Goal: Navigation & Orientation: Find specific page/section

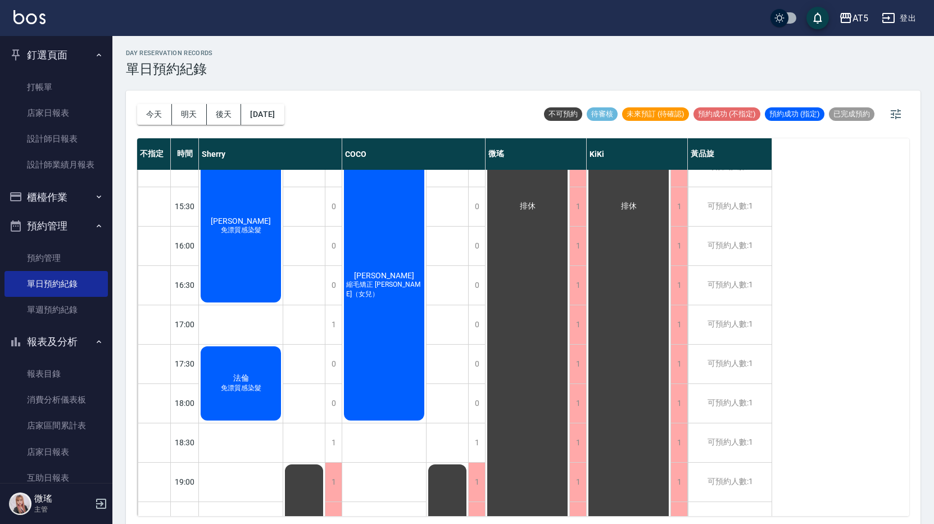
scroll to position [225, 0]
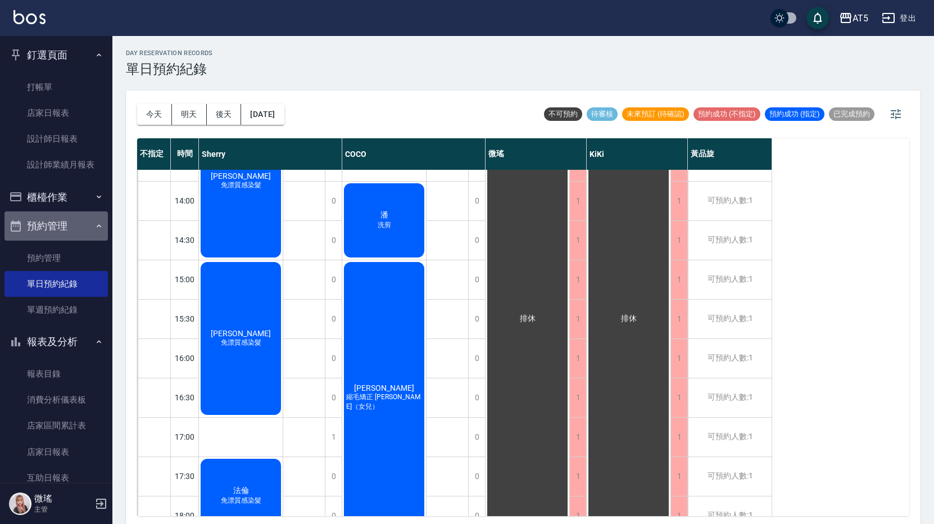
click at [91, 237] on button "預約管理" at bounding box center [55, 225] width 103 height 29
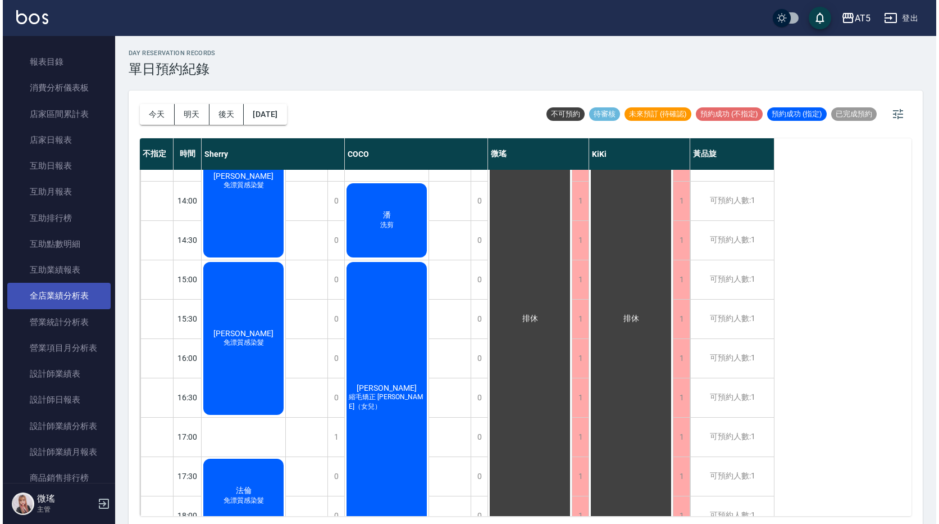
scroll to position [281, 0]
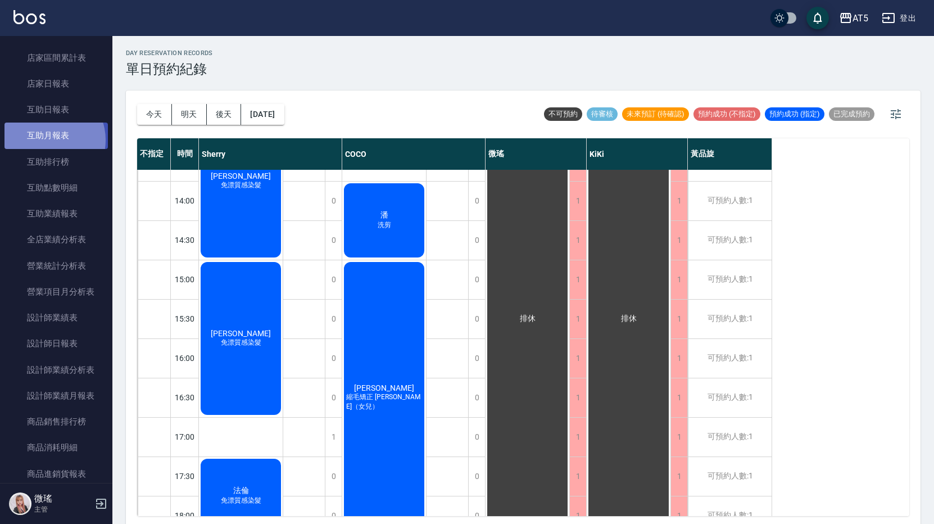
click at [46, 140] on link "互助月報表" at bounding box center [55, 135] width 103 height 26
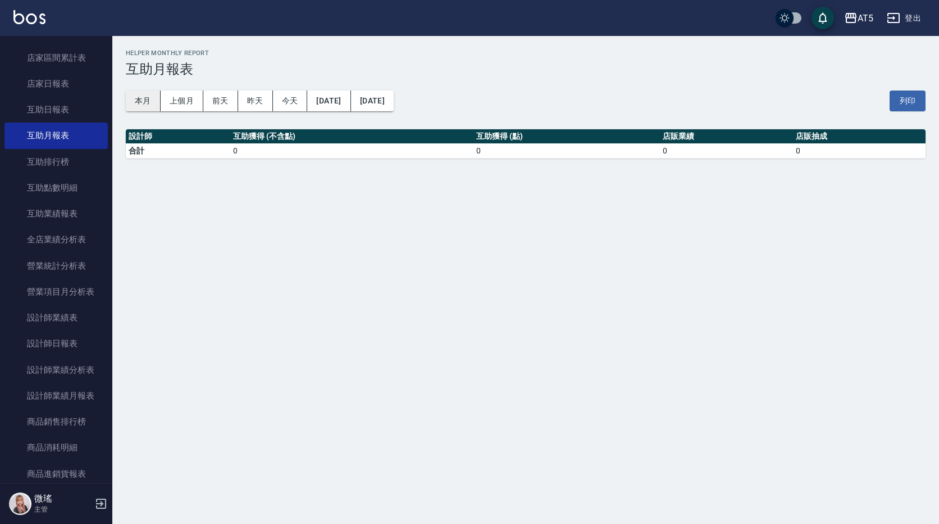
click at [149, 105] on button "本月" at bounding box center [143, 100] width 35 height 21
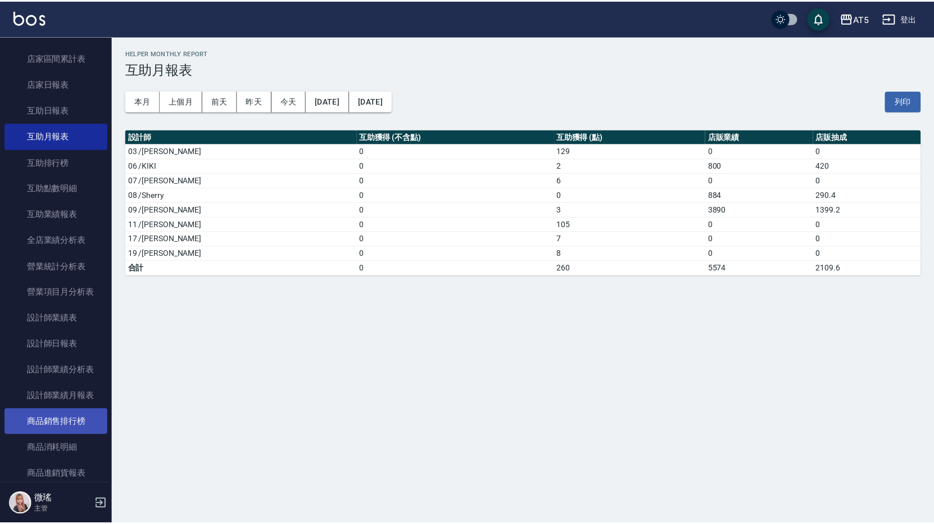
scroll to position [337, 0]
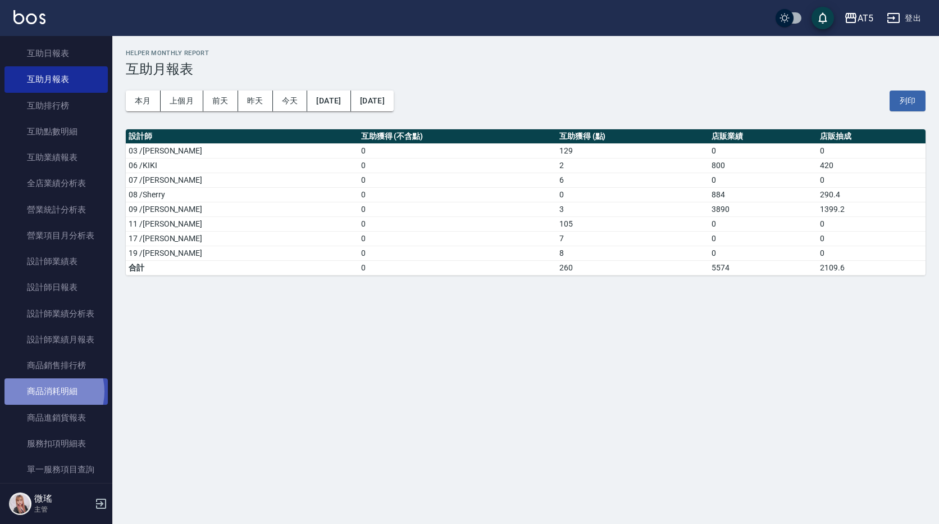
click at [42, 391] on link "商品消耗明細" at bounding box center [55, 391] width 103 height 26
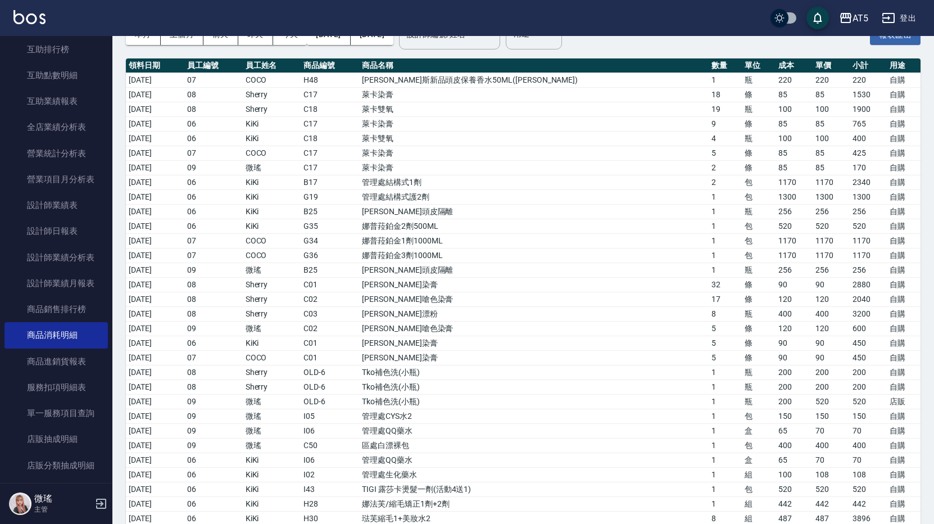
scroll to position [10, 0]
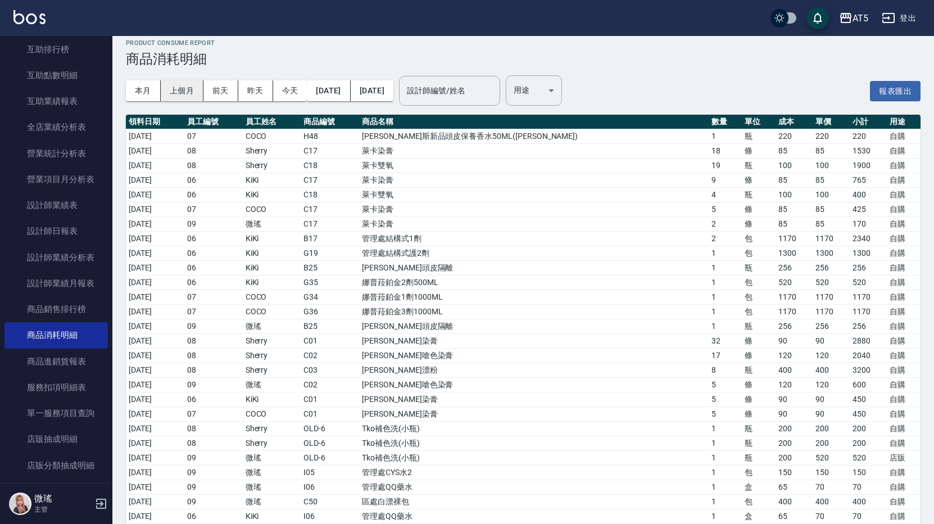
click at [170, 99] on button "上個月" at bounding box center [182, 90] width 43 height 21
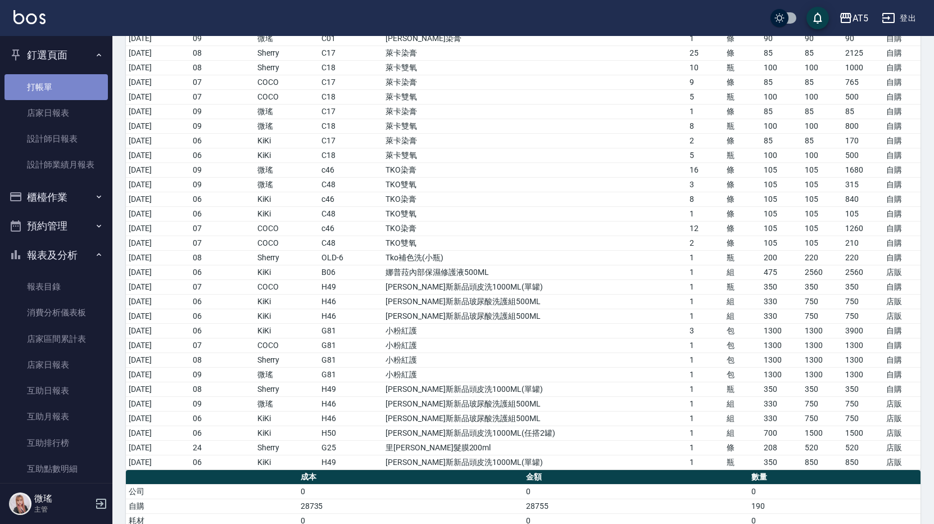
click at [67, 83] on link "打帳單" at bounding box center [55, 87] width 103 height 26
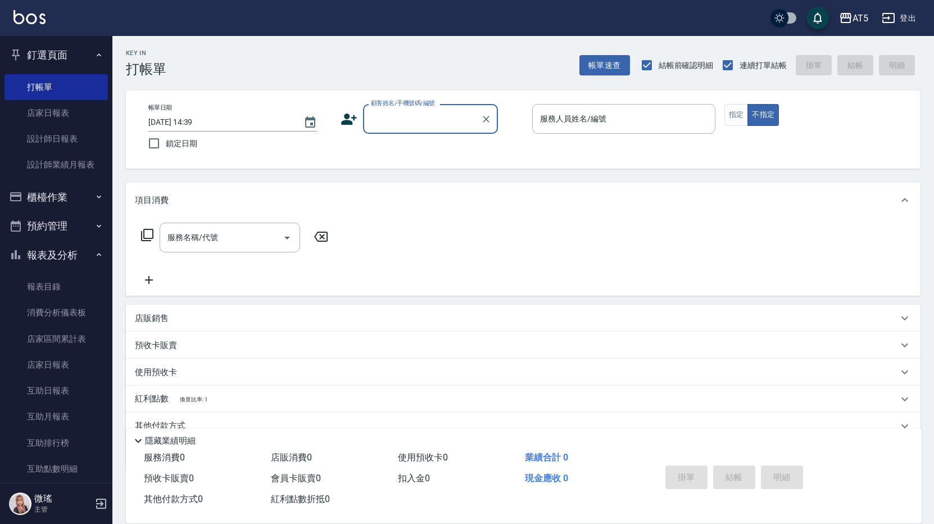
click at [384, 312] on div "店販銷售" at bounding box center [516, 318] width 763 height 12
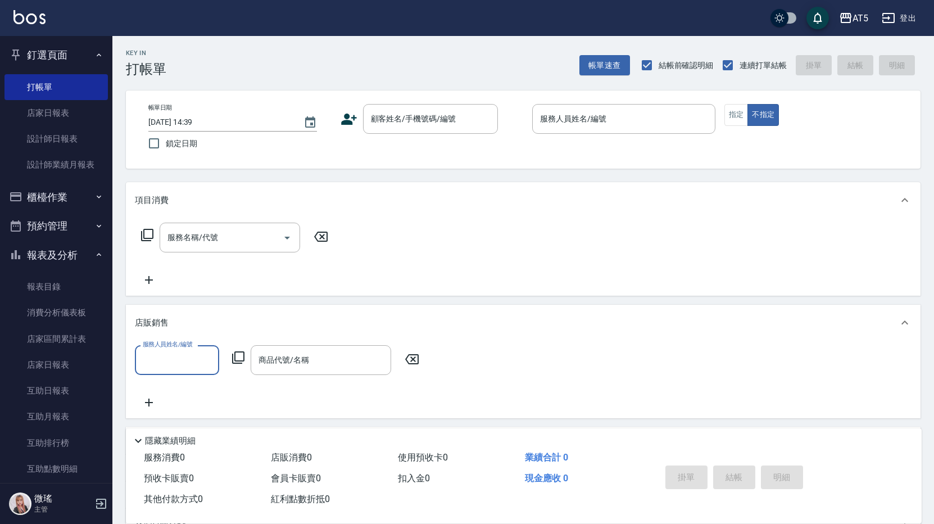
click at [87, 243] on button "報表及分析" at bounding box center [55, 254] width 103 height 29
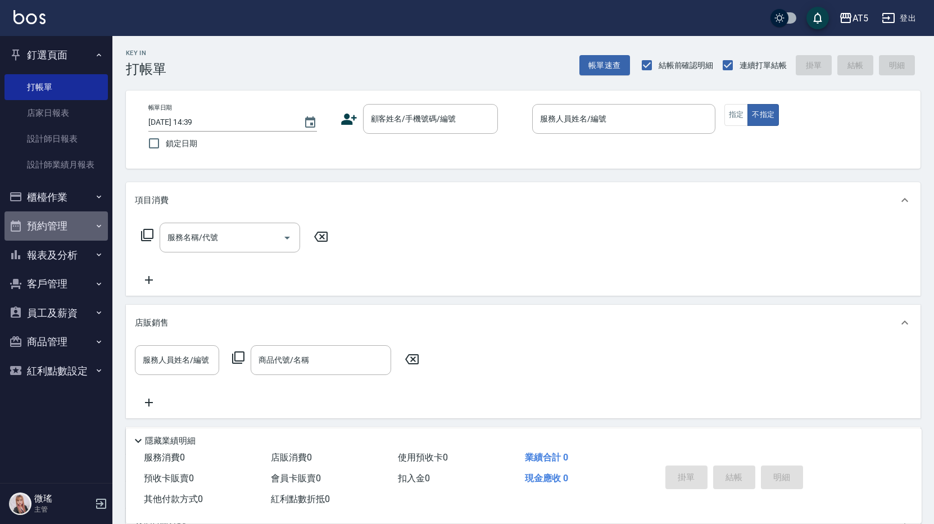
click at [96, 231] on button "預約管理" at bounding box center [55, 225] width 103 height 29
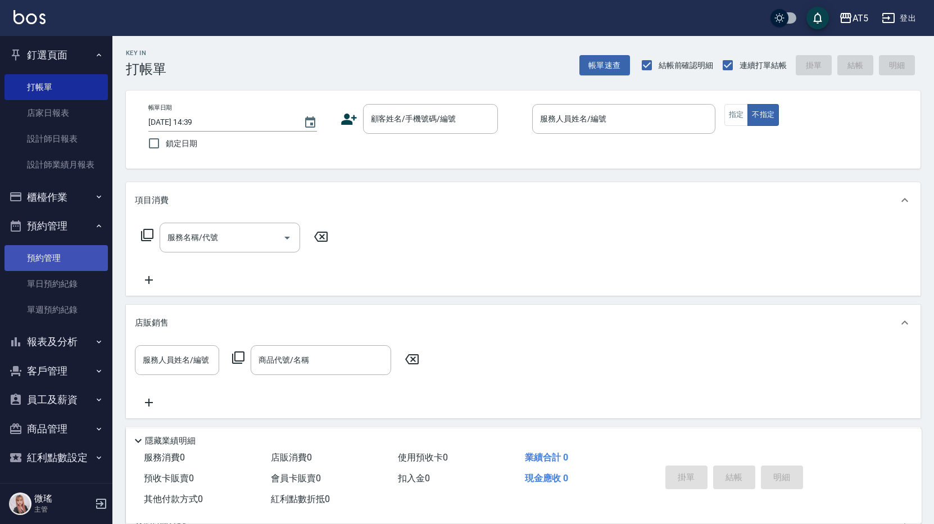
click at [94, 270] on link "預約管理" at bounding box center [55, 258] width 103 height 26
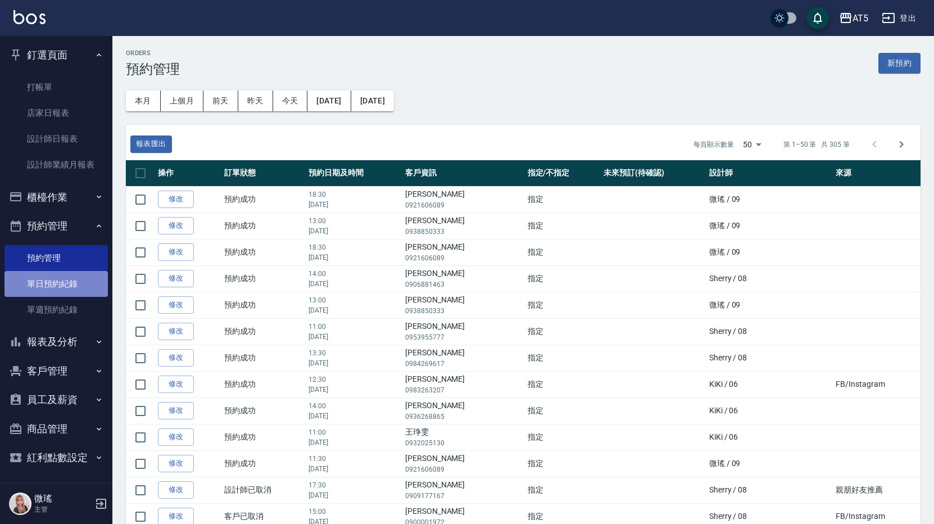
click at [86, 272] on link "單日預約紀錄" at bounding box center [55, 284] width 103 height 26
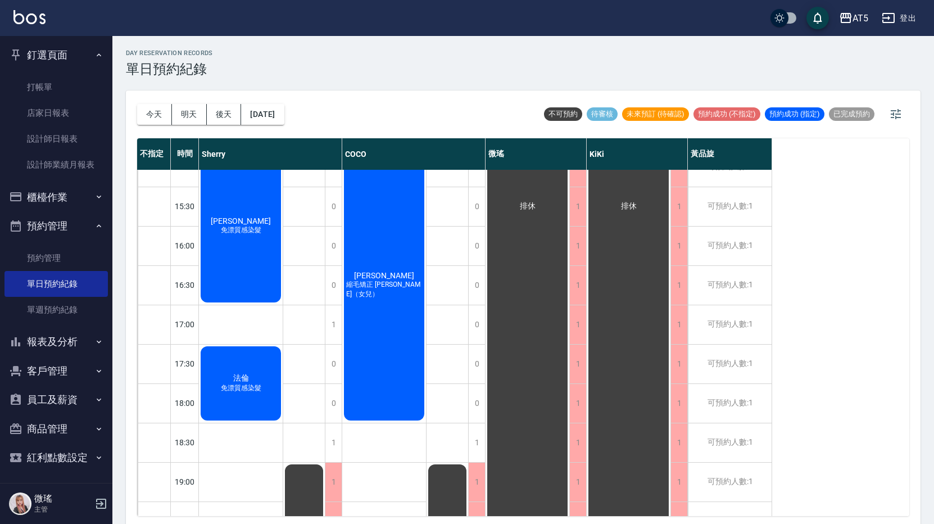
scroll to position [371, 0]
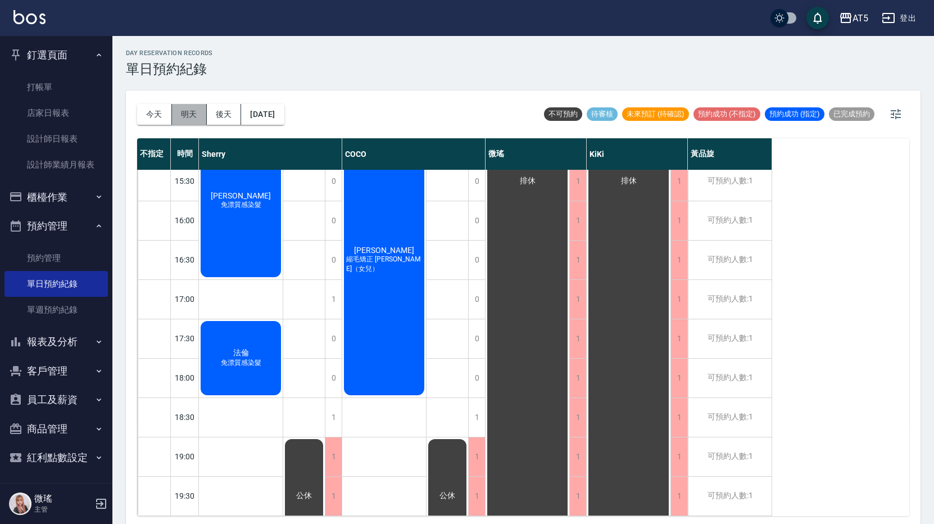
drag, startPoint x: 193, startPoint y: 112, endPoint x: 193, endPoint y: 119, distance: 6.7
click at [193, 113] on button "明天" at bounding box center [189, 114] width 35 height 21
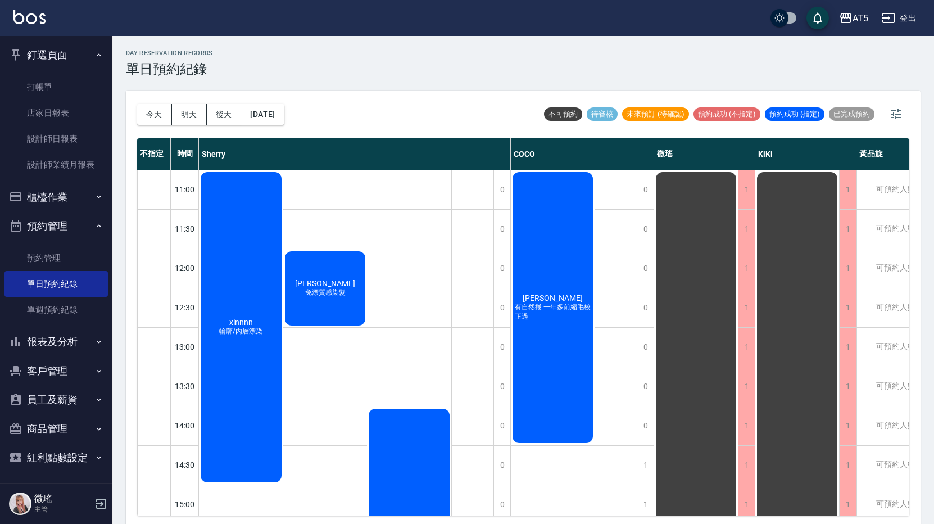
click at [426, 96] on div "[DATE] [DATE] [DATE] [DATE] 不可預約 待審核 未來預訂 (待確認) 預約成功 (不指定) 預約成功 (指定) 已完成預約" at bounding box center [523, 114] width 772 height 48
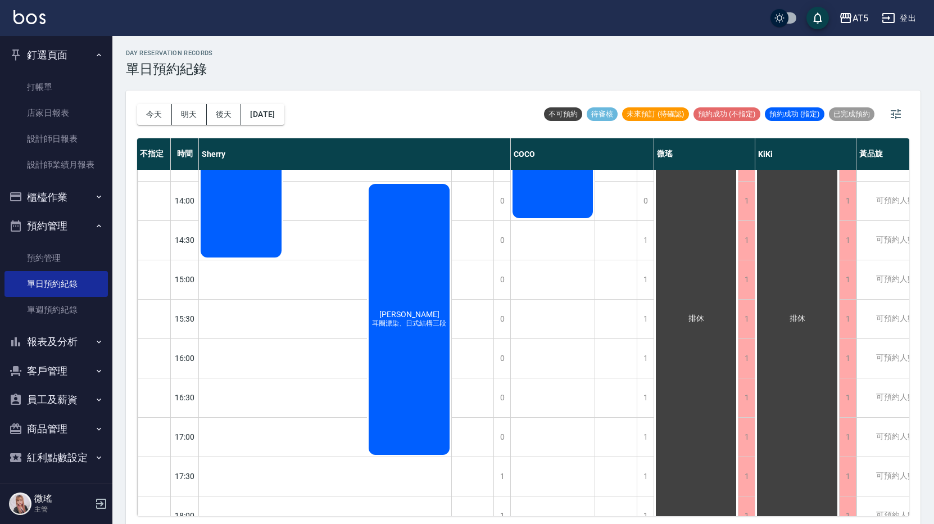
scroll to position [371, 0]
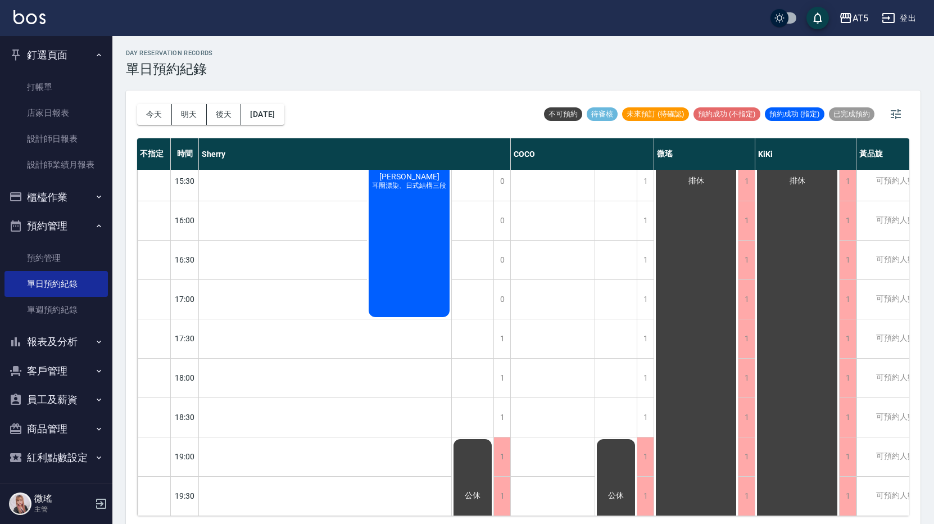
click at [156, 123] on button "今天" at bounding box center [154, 114] width 35 height 21
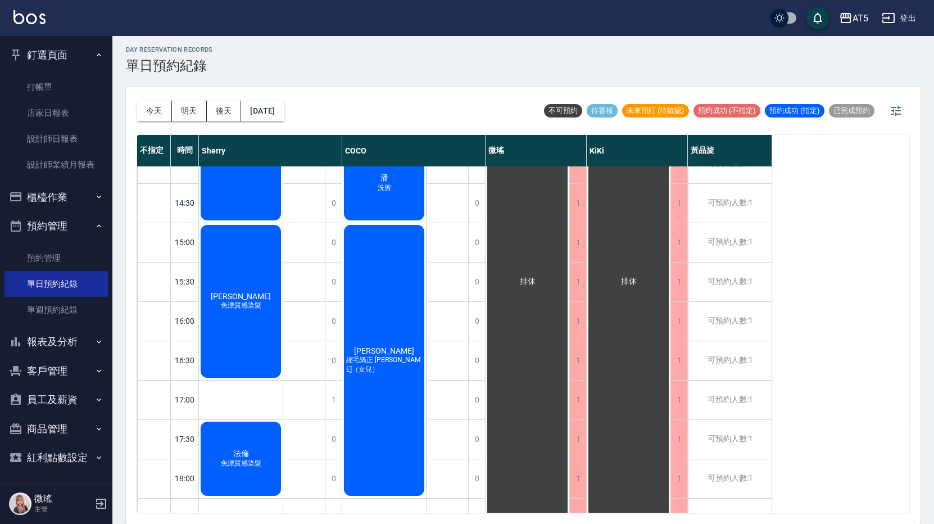
scroll to position [315, 0]
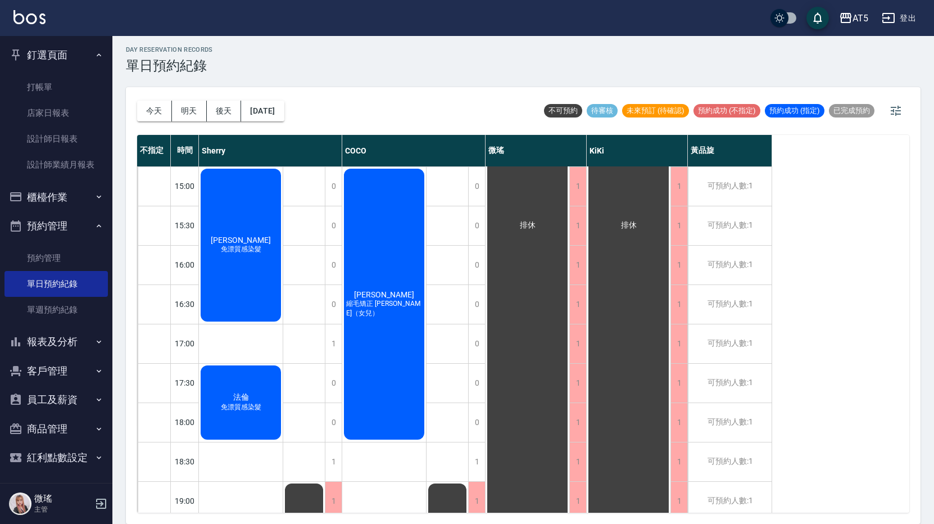
drag, startPoint x: 93, startPoint y: 470, endPoint x: 90, endPoint y: 460, distance: 11.0
click at [90, 460] on button "紅利點數設定" at bounding box center [55, 457] width 103 height 29
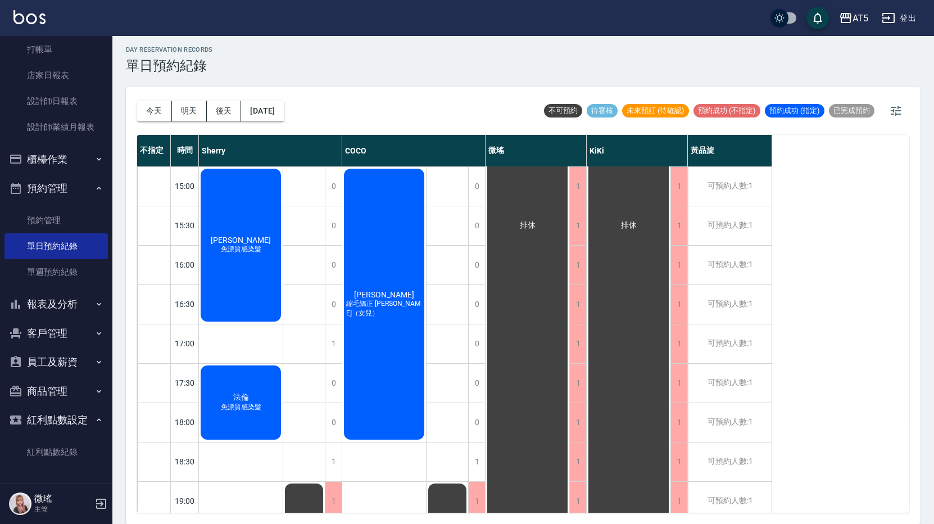
click at [89, 414] on button "紅利點數設定" at bounding box center [55, 419] width 103 height 29
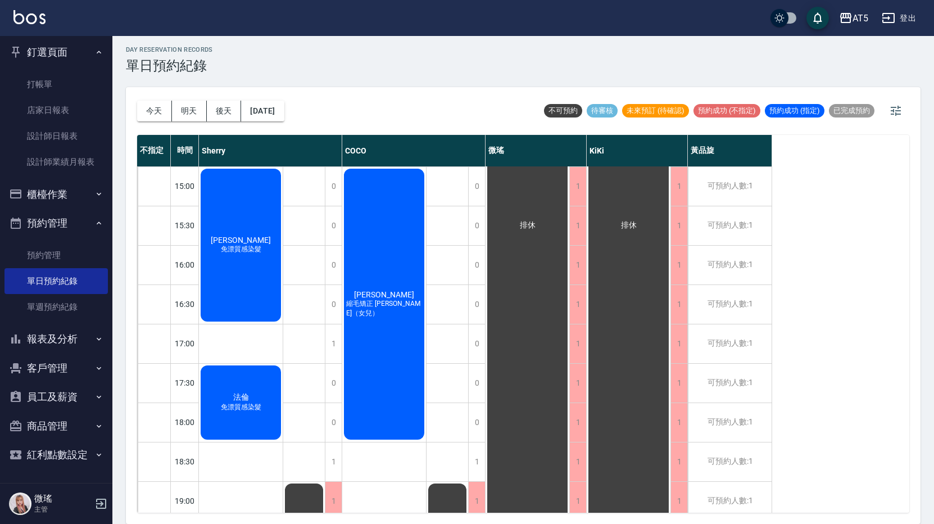
scroll to position [3, 0]
click at [96, 396] on icon "button" at bounding box center [98, 396] width 9 height 9
click at [92, 457] on link "全店打卡記錄" at bounding box center [55, 455] width 103 height 26
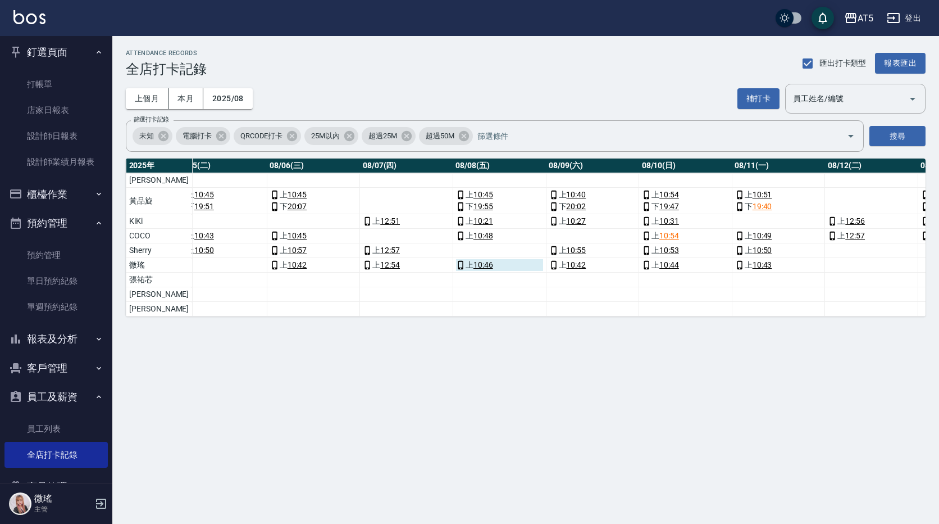
scroll to position [0, 525]
drag, startPoint x: 451, startPoint y: 325, endPoint x: 474, endPoint y: 330, distance: 23.5
click at [474, 330] on div "ATTENDANCE RECORDS 全店打卡記錄 匯出打卡類型 報表匯出 上個月 本月 2025/08 補打卡 員工姓名/編號 員工姓名/編號 篩選打卡記錄…" at bounding box center [525, 183] width 827 height 294
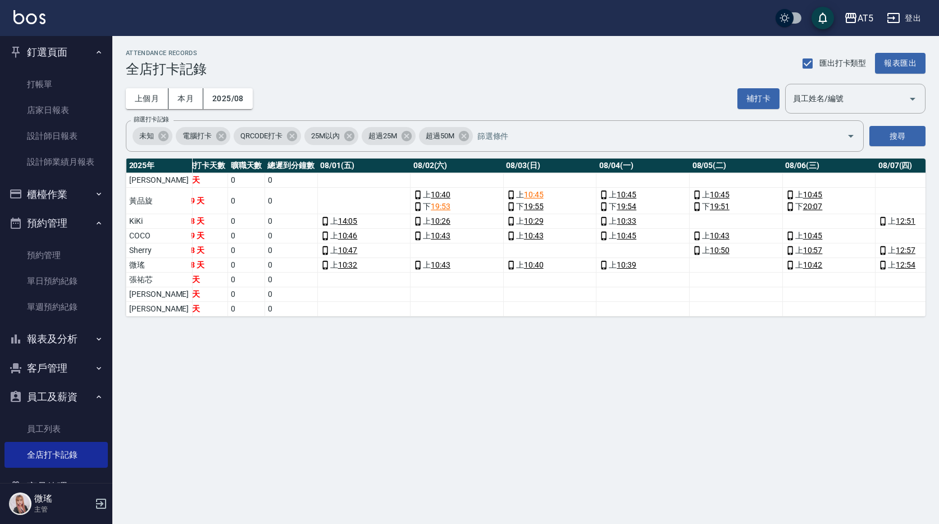
scroll to position [0, 0]
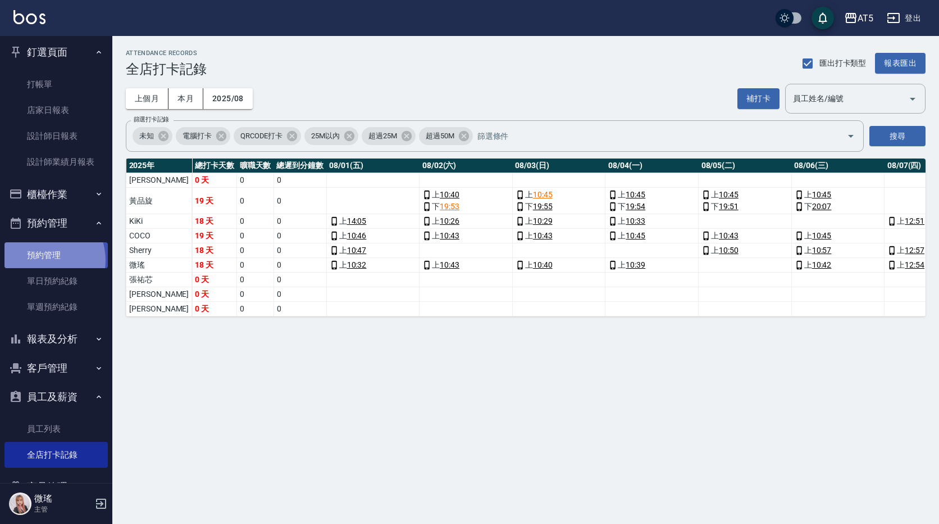
click at [43, 260] on link "預約管理" at bounding box center [55, 255] width 103 height 26
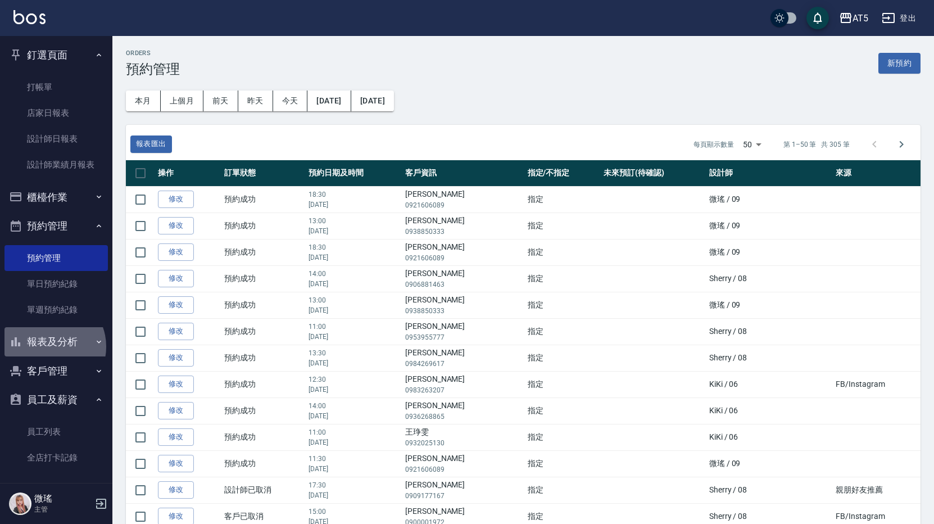
click at [49, 346] on button "報表及分析" at bounding box center [55, 341] width 103 height 29
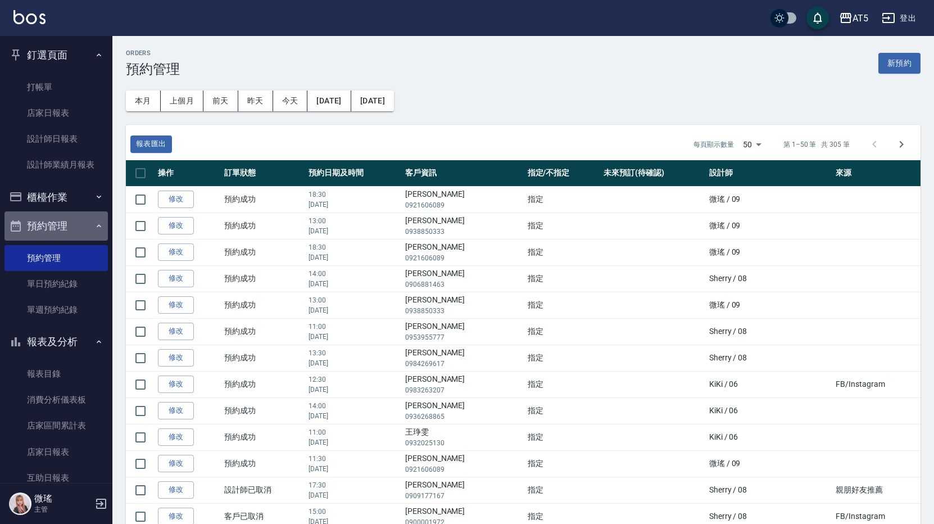
click at [71, 225] on button "預約管理" at bounding box center [55, 225] width 103 height 29
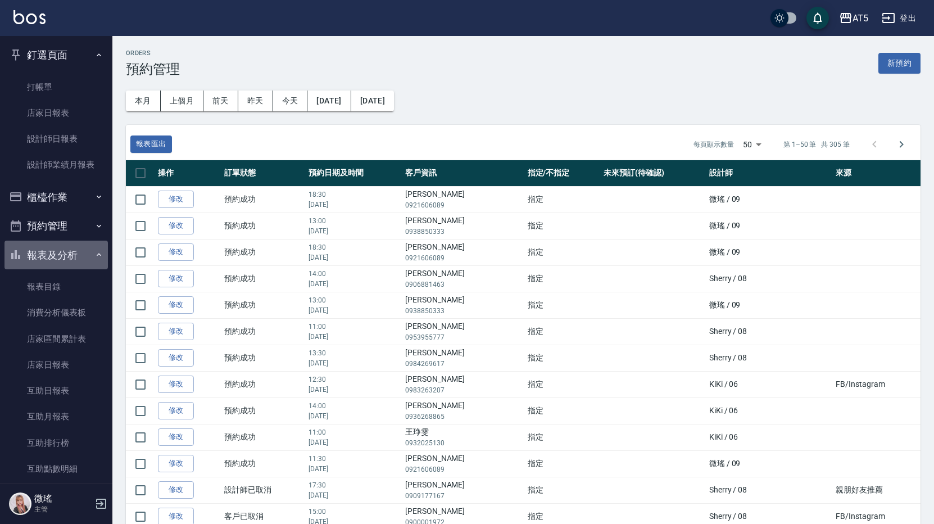
click at [84, 250] on button "報表及分析" at bounding box center [55, 254] width 103 height 29
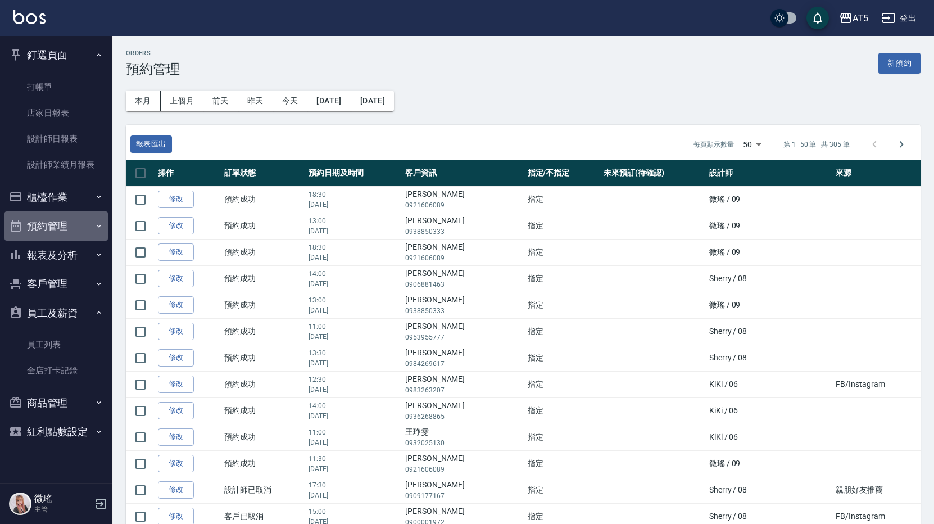
click at [75, 239] on button "預約管理" at bounding box center [55, 225] width 103 height 29
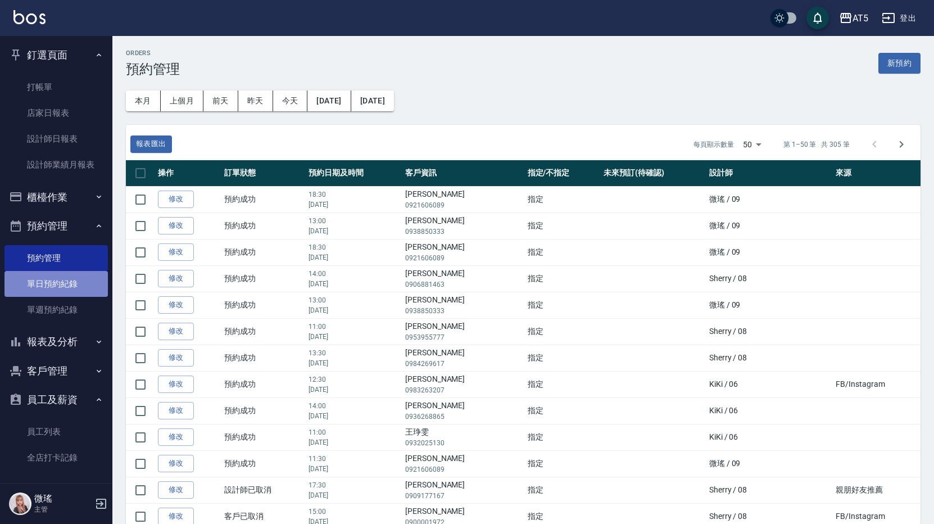
click at [65, 281] on link "單日預約紀錄" at bounding box center [55, 284] width 103 height 26
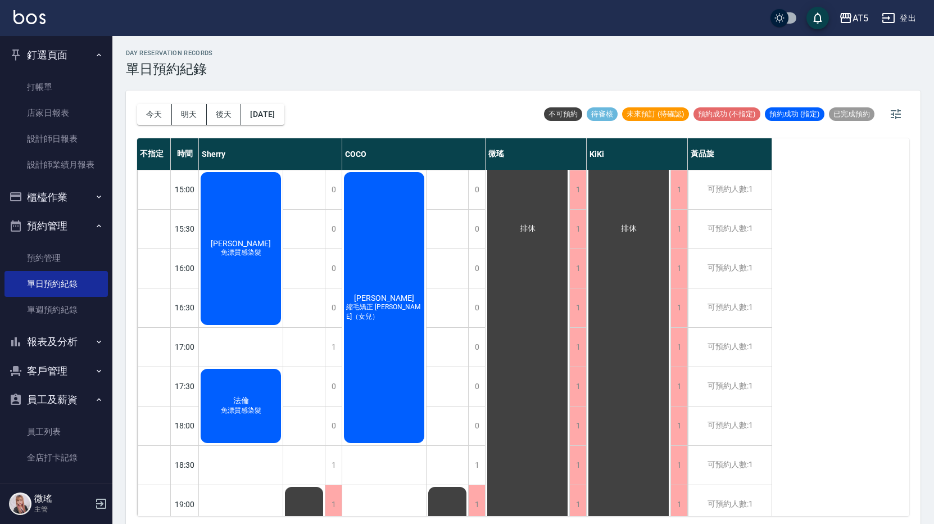
scroll to position [258, 0]
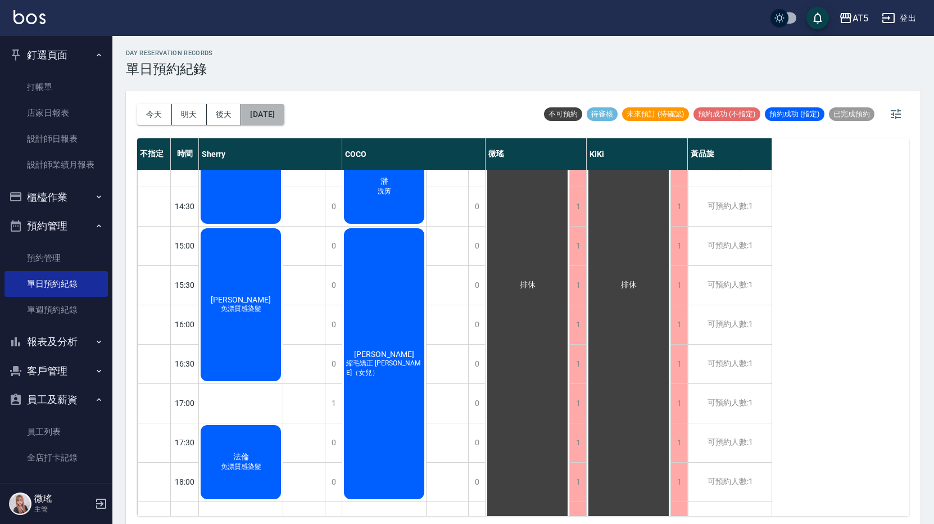
click at [284, 113] on button "[DATE]" at bounding box center [262, 114] width 43 height 21
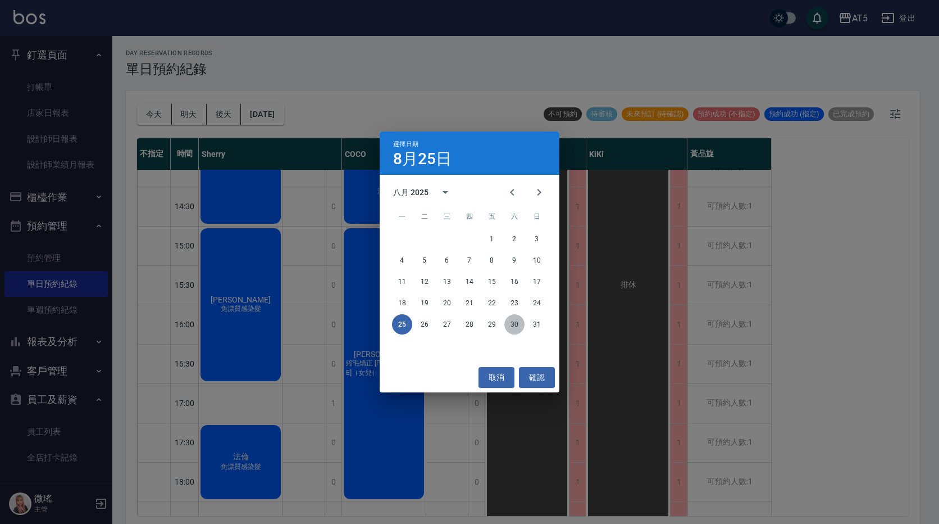
click at [517, 329] on button "30" at bounding box center [515, 324] width 20 height 20
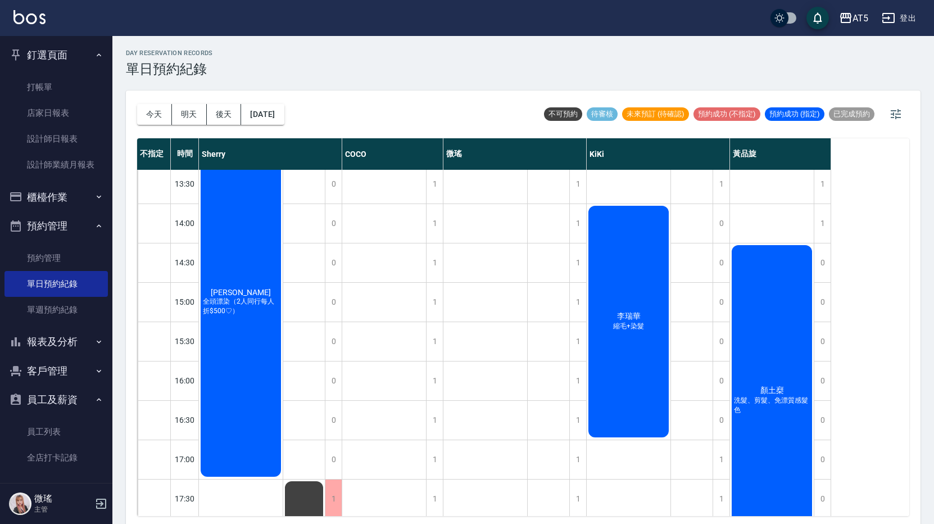
scroll to position [146, 0]
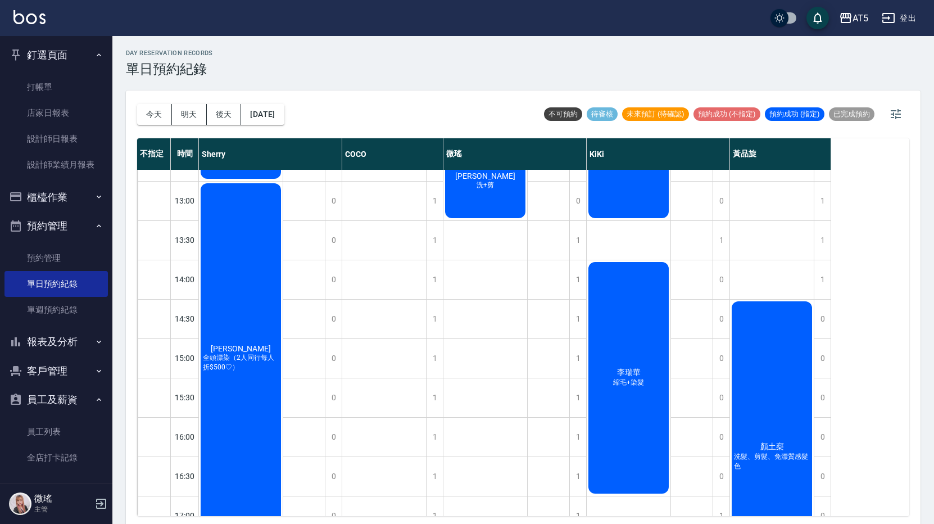
click at [280, 128] on div "[DATE] [DATE] [DATE] [DATE]" at bounding box center [210, 114] width 147 height 48
click at [278, 114] on button "[DATE]" at bounding box center [262, 114] width 43 height 21
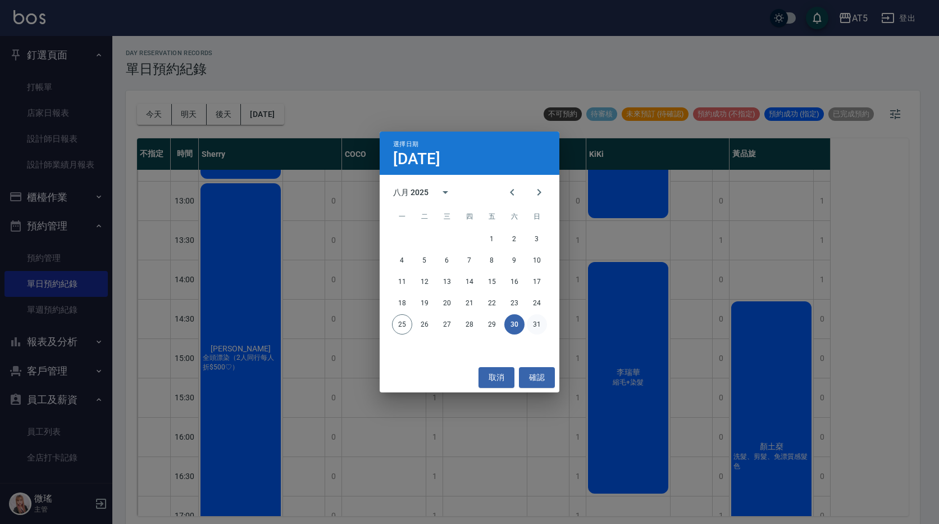
click at [544, 329] on button "31" at bounding box center [537, 324] width 20 height 20
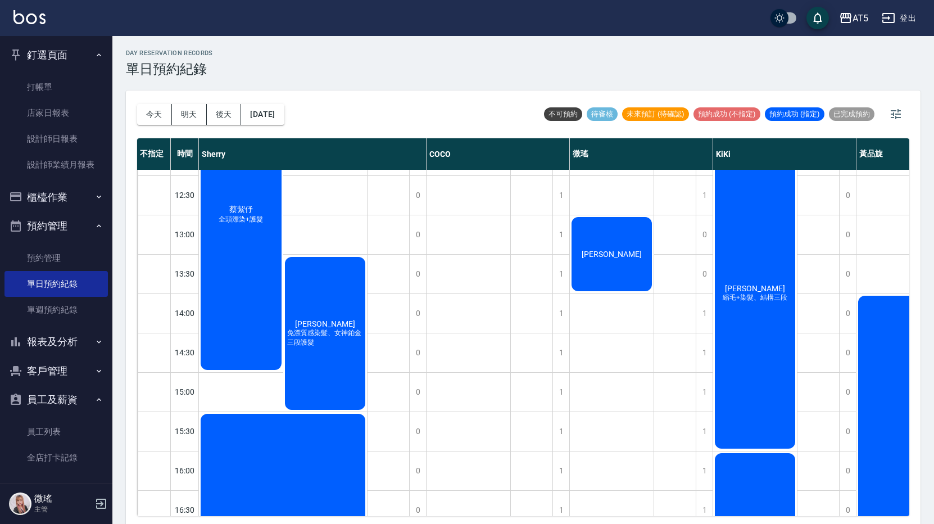
scroll to position [169, 0]
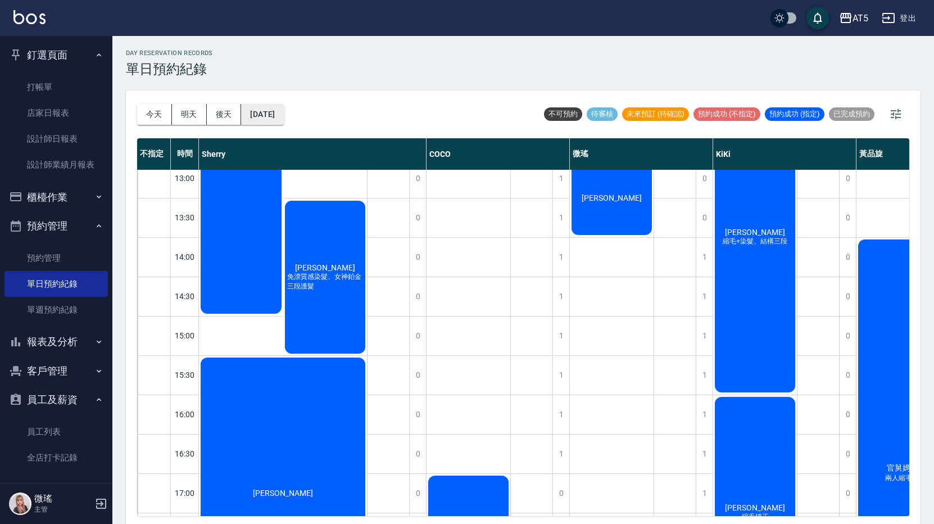
click at [261, 122] on button "[DATE]" at bounding box center [262, 114] width 43 height 21
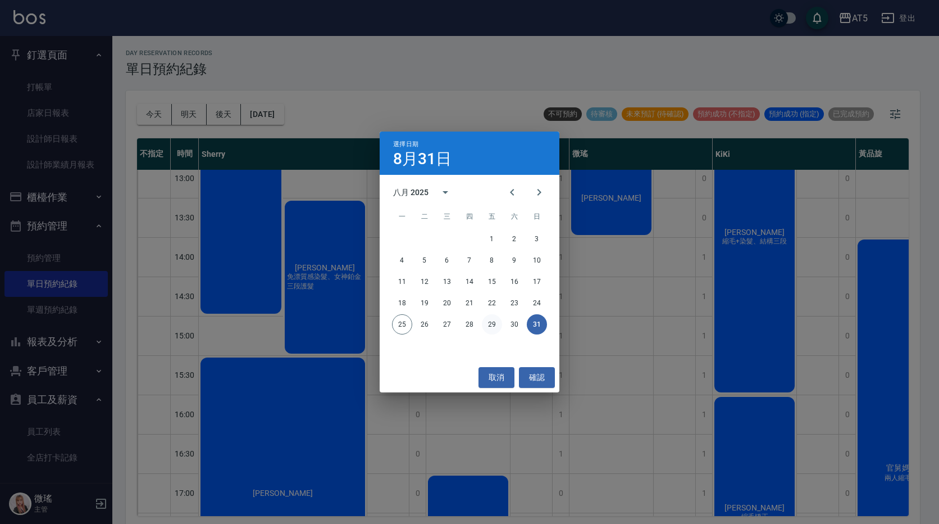
click at [488, 328] on button "29" at bounding box center [492, 324] width 20 height 20
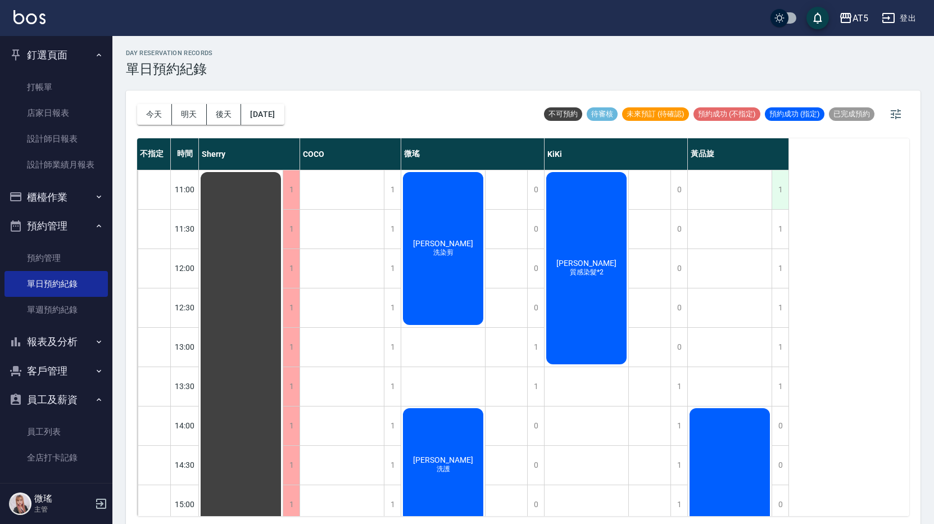
click at [783, 196] on div "1" at bounding box center [779, 189] width 17 height 39
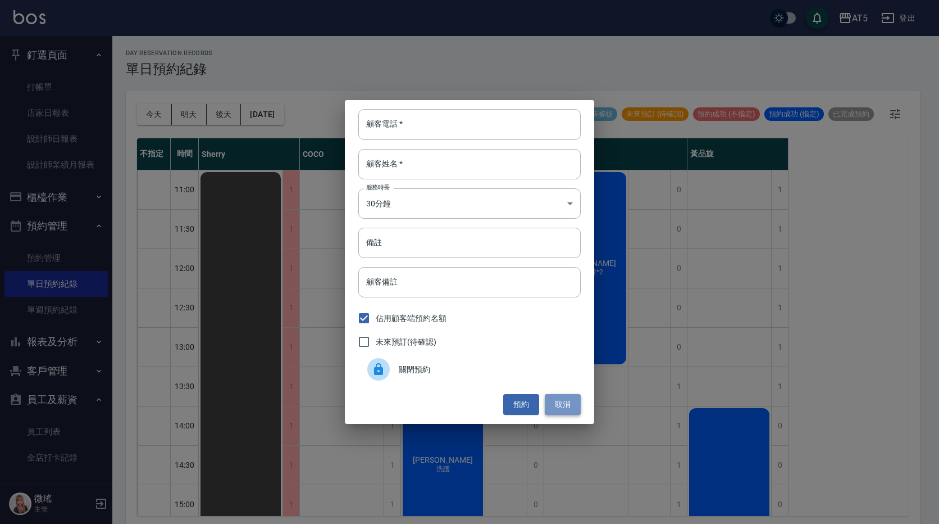
click at [566, 405] on button "取消" at bounding box center [563, 404] width 36 height 21
